Goal: Check status: Check status

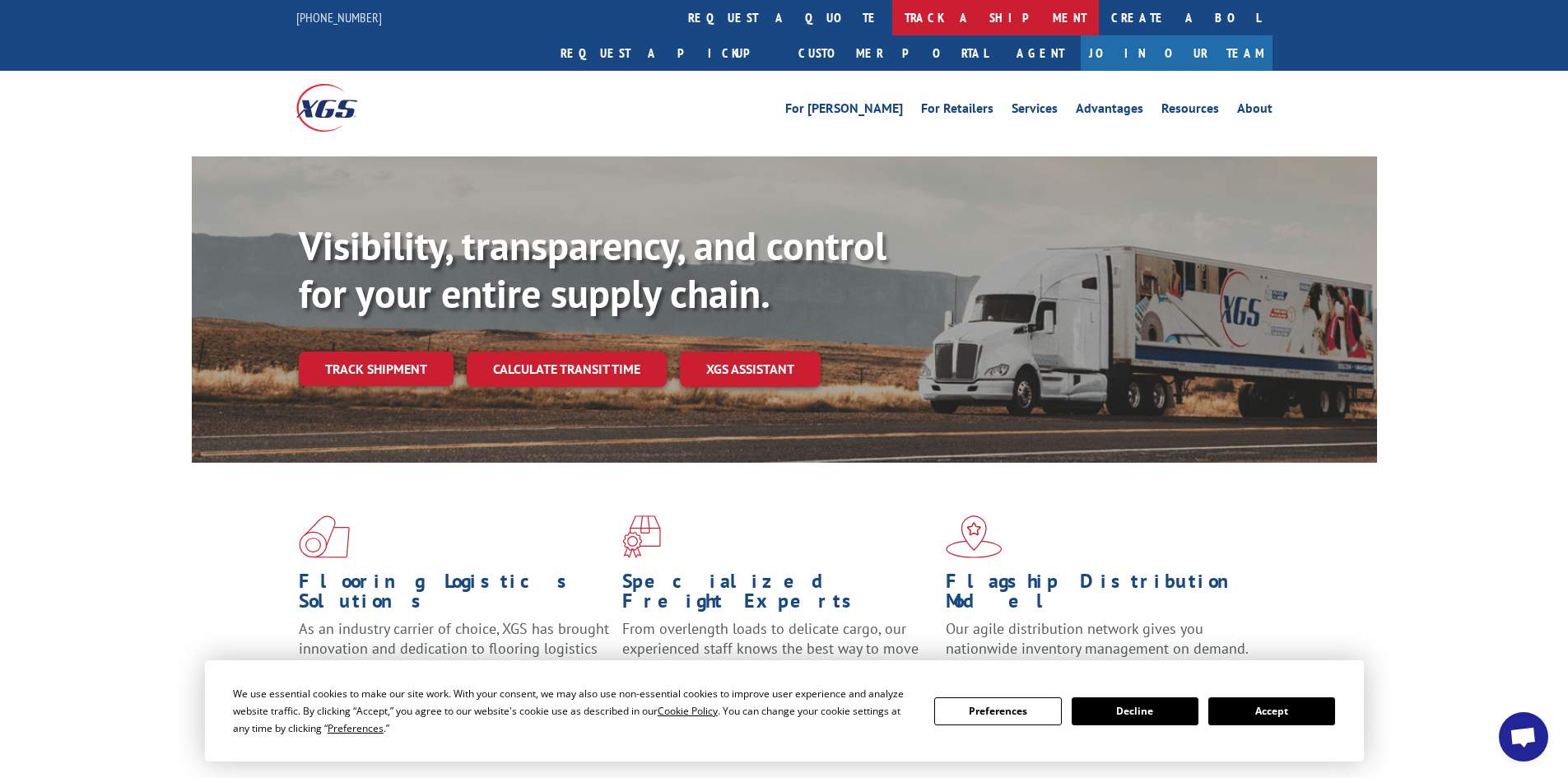
click at [892, 12] on link "track a shipment" at bounding box center [995, 18] width 206 height 35
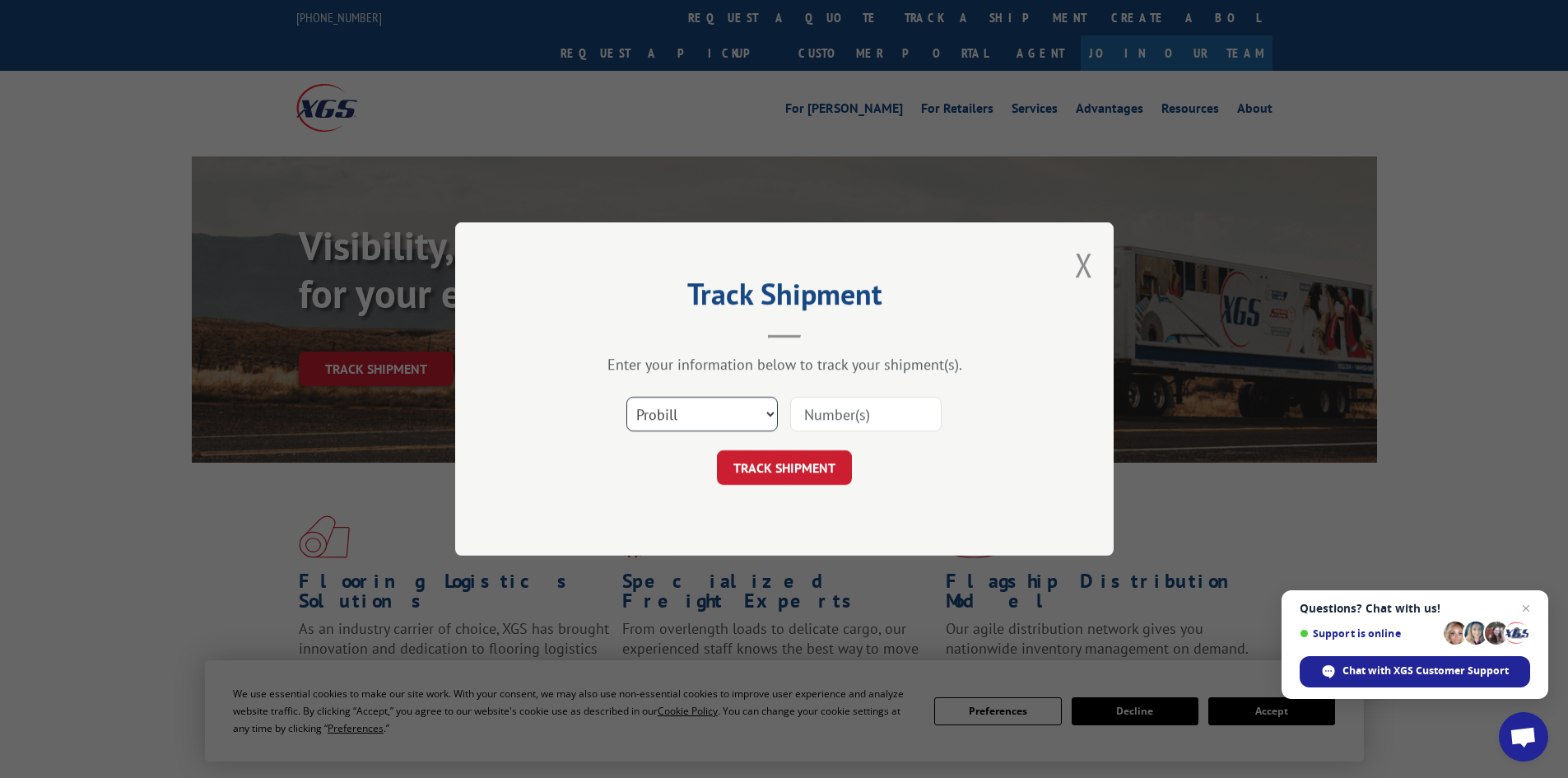
click at [719, 411] on select "Select category... Probill BOL PO" at bounding box center [702, 413] width 151 height 35
select select "bol"
click at [627, 397] on select "Select category... Probill BOL PO" at bounding box center [702, 413] width 151 height 35
click at [820, 412] on input at bounding box center [866, 413] width 151 height 35
paste input "5508172"
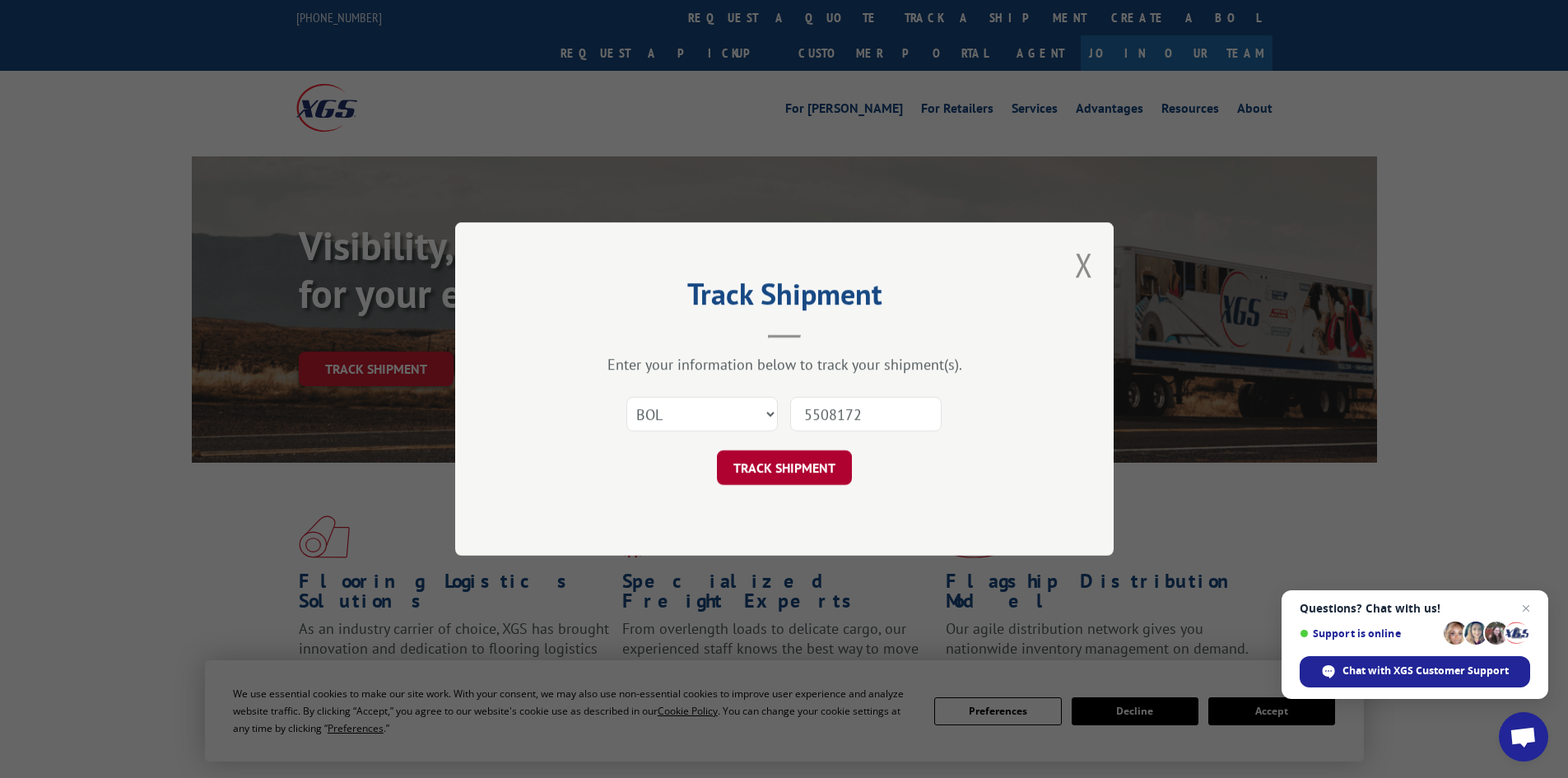
type input "5508172"
click at [792, 464] on button "TRACK SHIPMENT" at bounding box center [784, 467] width 135 height 35
